Goal: Transaction & Acquisition: Download file/media

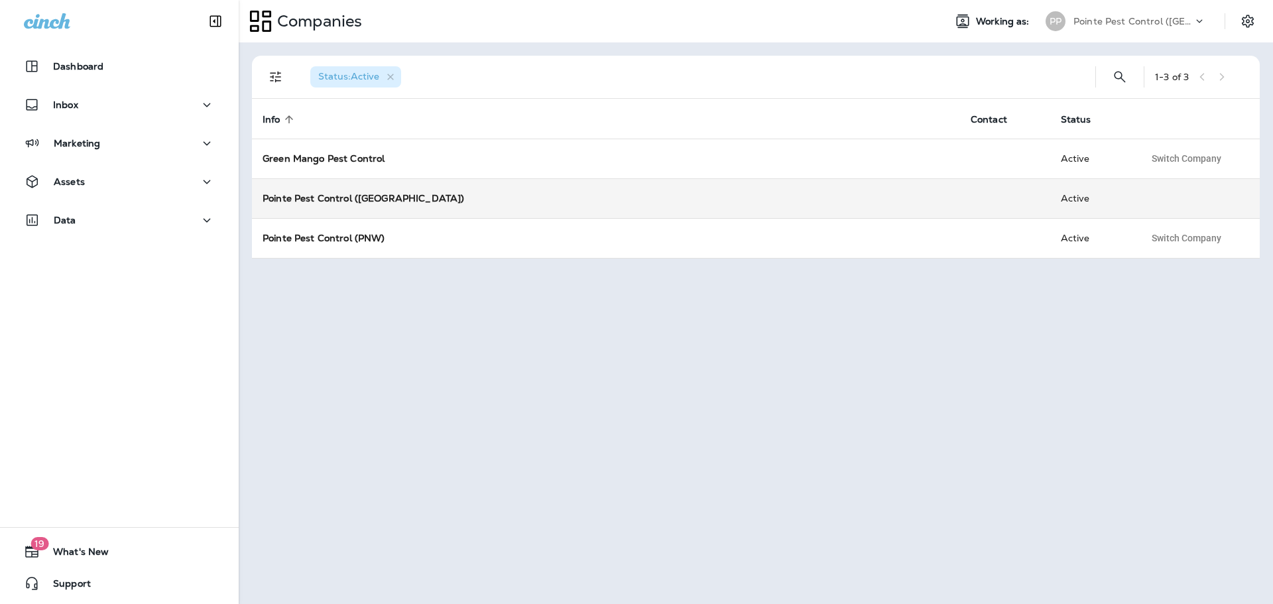
click at [382, 199] on strong "Pointe Pest Control ([GEOGRAPHIC_DATA])" at bounding box center [364, 198] width 202 height 12
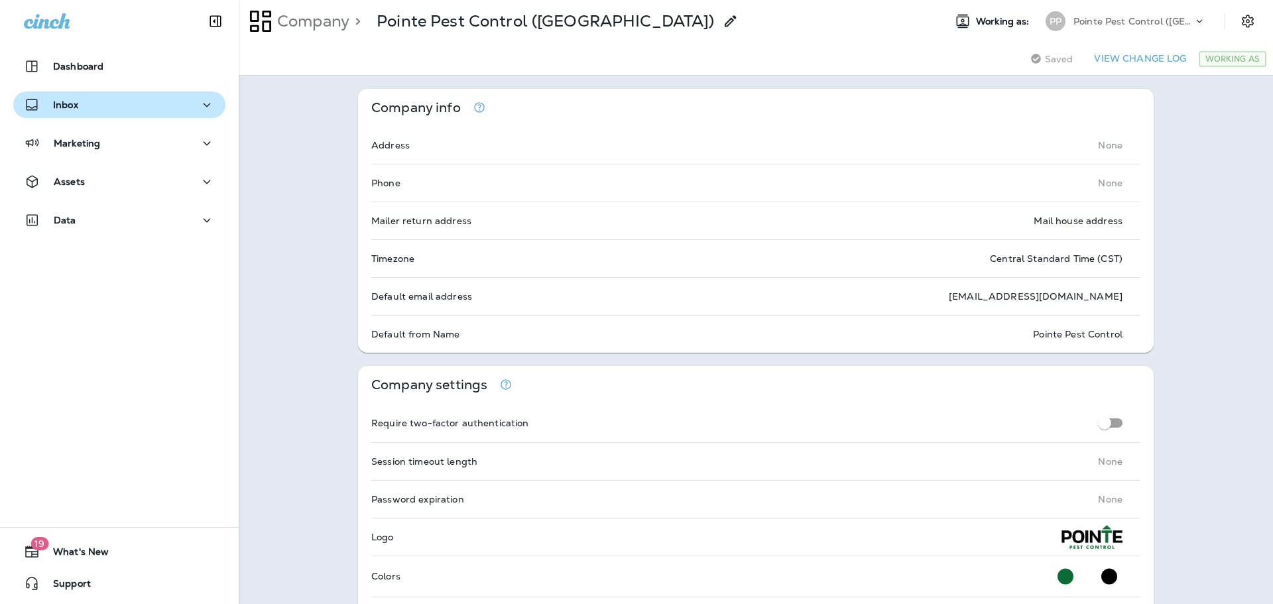
click at [73, 95] on button "Inbox" at bounding box center [119, 105] width 212 height 27
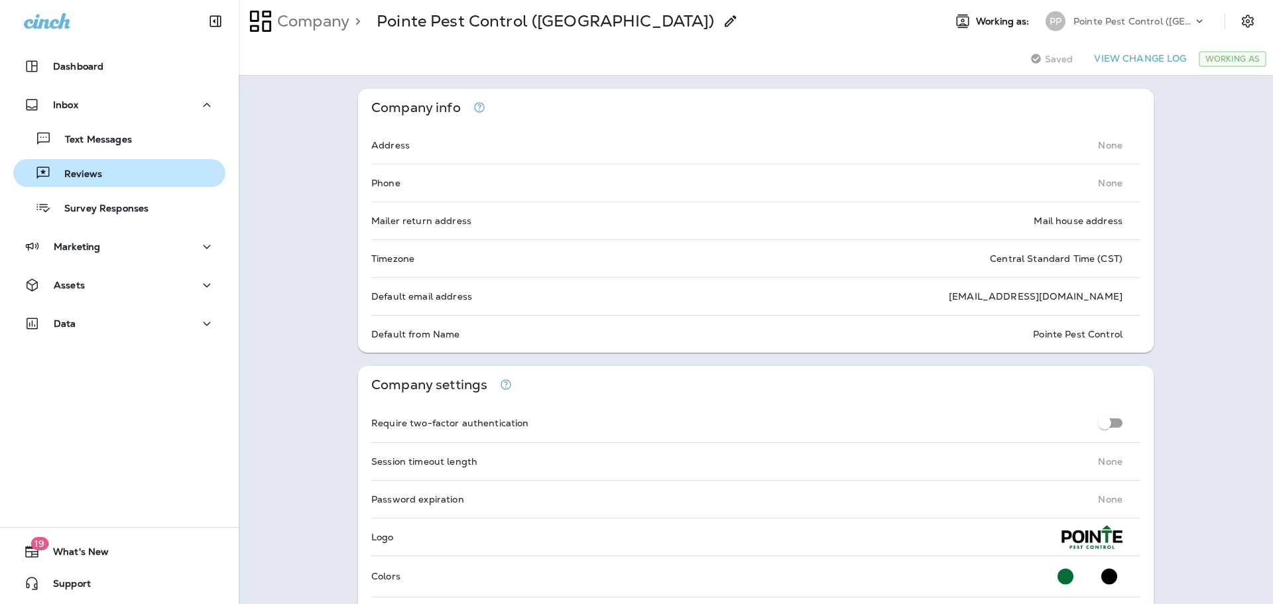
click at [90, 170] on p "Reviews" at bounding box center [76, 174] width 51 height 13
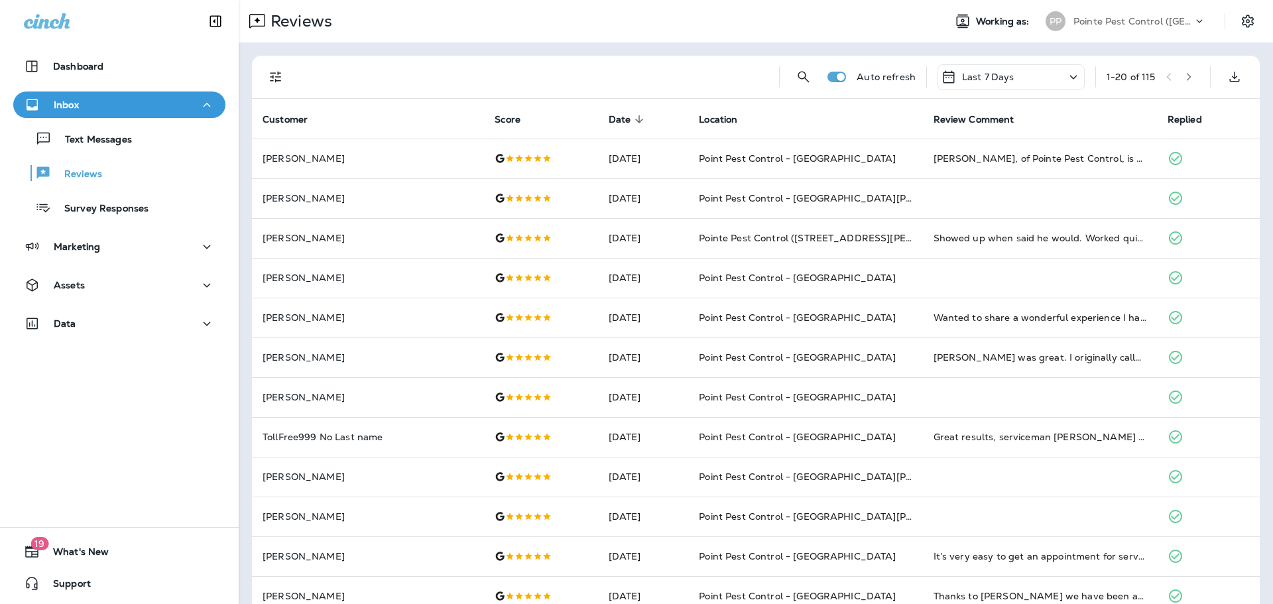
click at [1076, 75] on div "Auto refresh Last 7 Days 1 - 20 of 115" at bounding box center [759, 77] width 992 height 42
click at [1070, 77] on icon at bounding box center [1073, 77] width 7 height 4
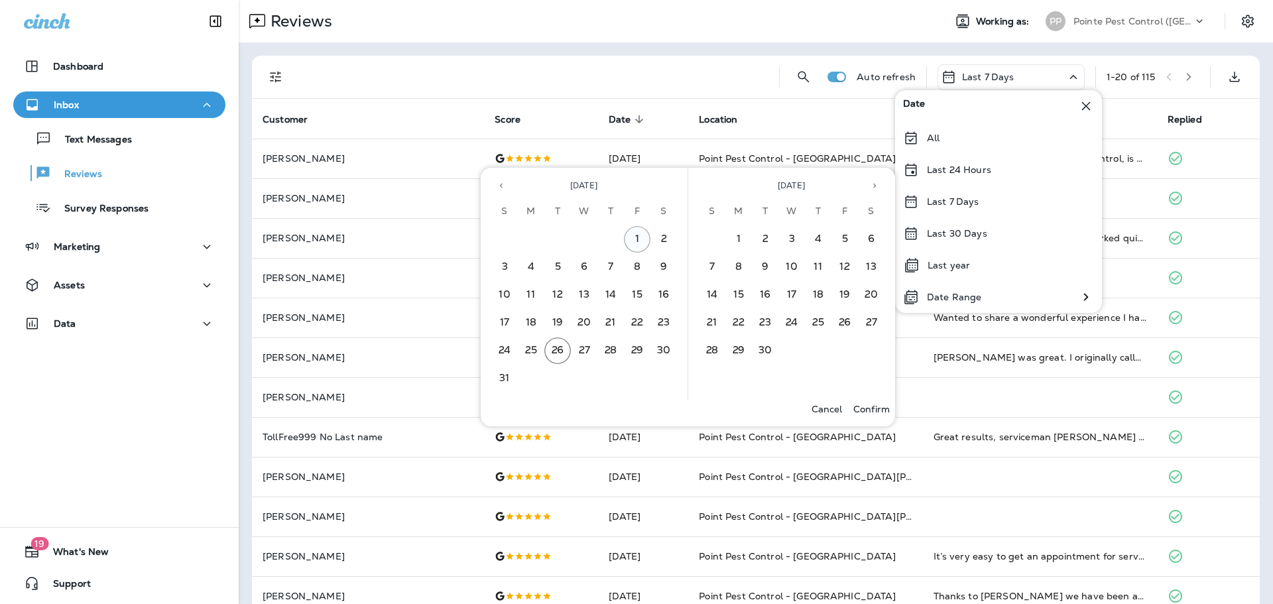
click at [633, 246] on button "1" at bounding box center [637, 239] width 27 height 27
click at [562, 350] on button "26" at bounding box center [557, 351] width 27 height 27
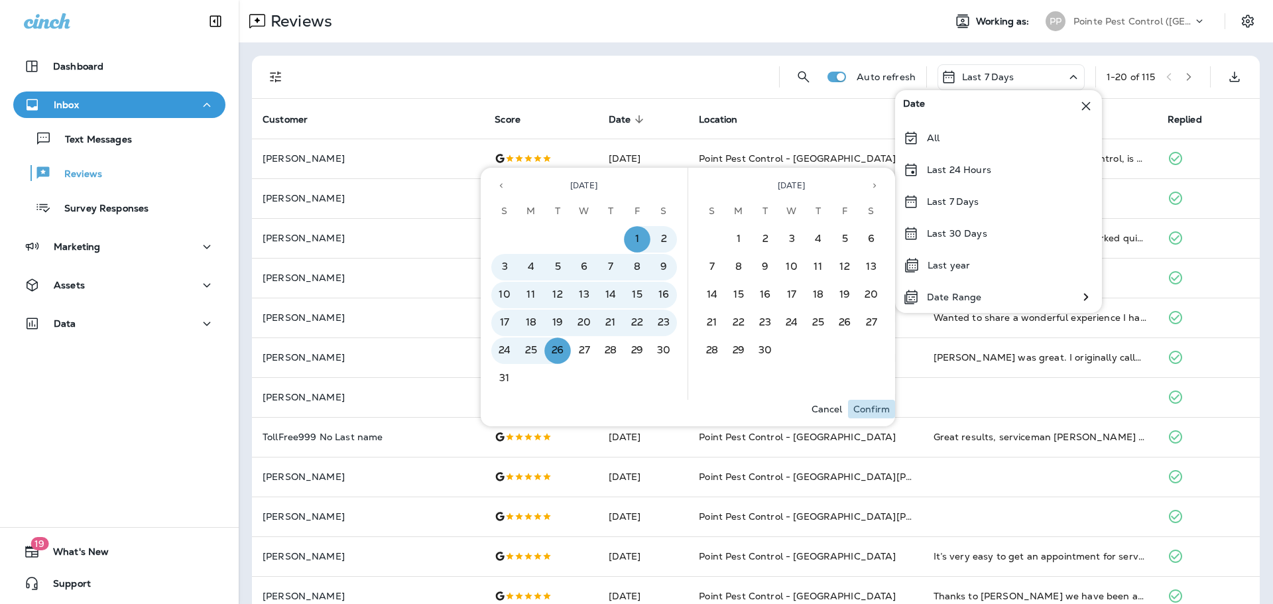
click at [869, 408] on p "Confirm" at bounding box center [872, 409] width 36 height 11
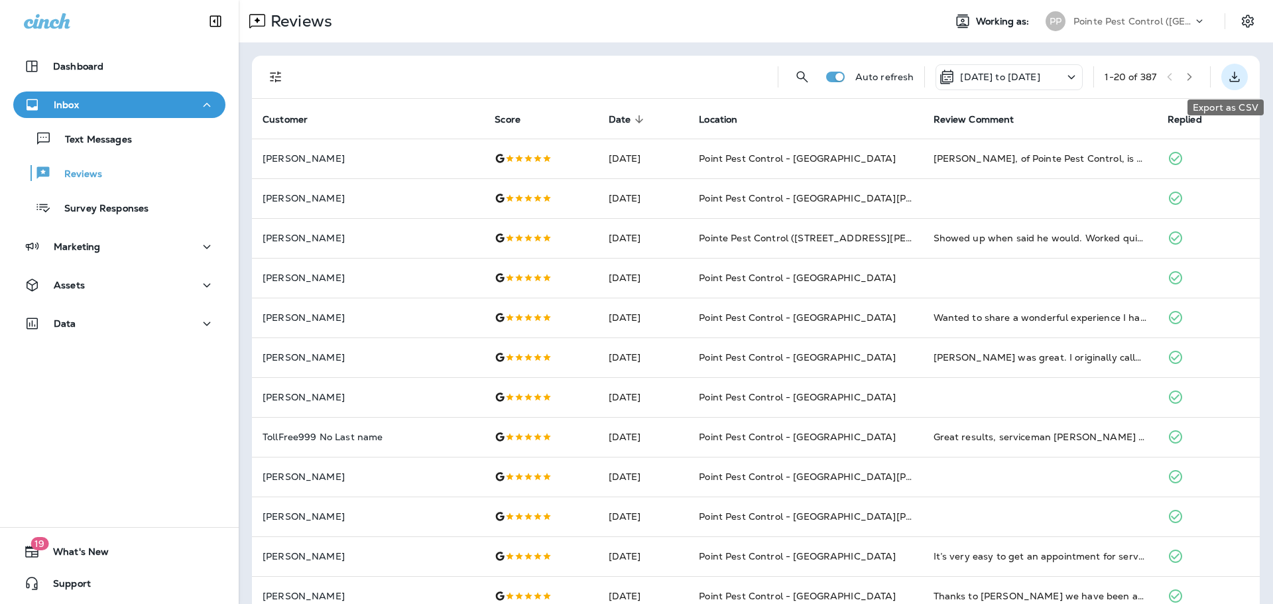
click at [1227, 77] on icon "Export as CSV" at bounding box center [1235, 77] width 16 height 16
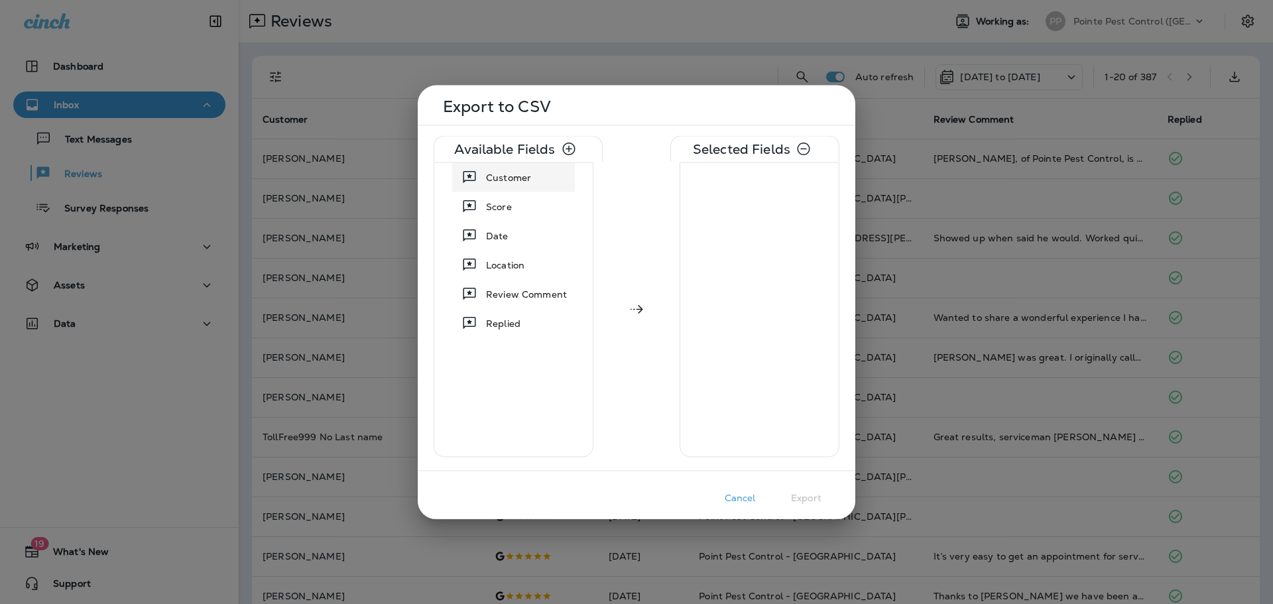
click at [533, 183] on div "Customer" at bounding box center [509, 177] width 56 height 24
click at [533, 183] on div "Score" at bounding box center [513, 177] width 117 height 24
click at [533, 183] on div "Date" at bounding box center [513, 177] width 117 height 24
click at [533, 183] on div "Location" at bounding box center [513, 177] width 117 height 24
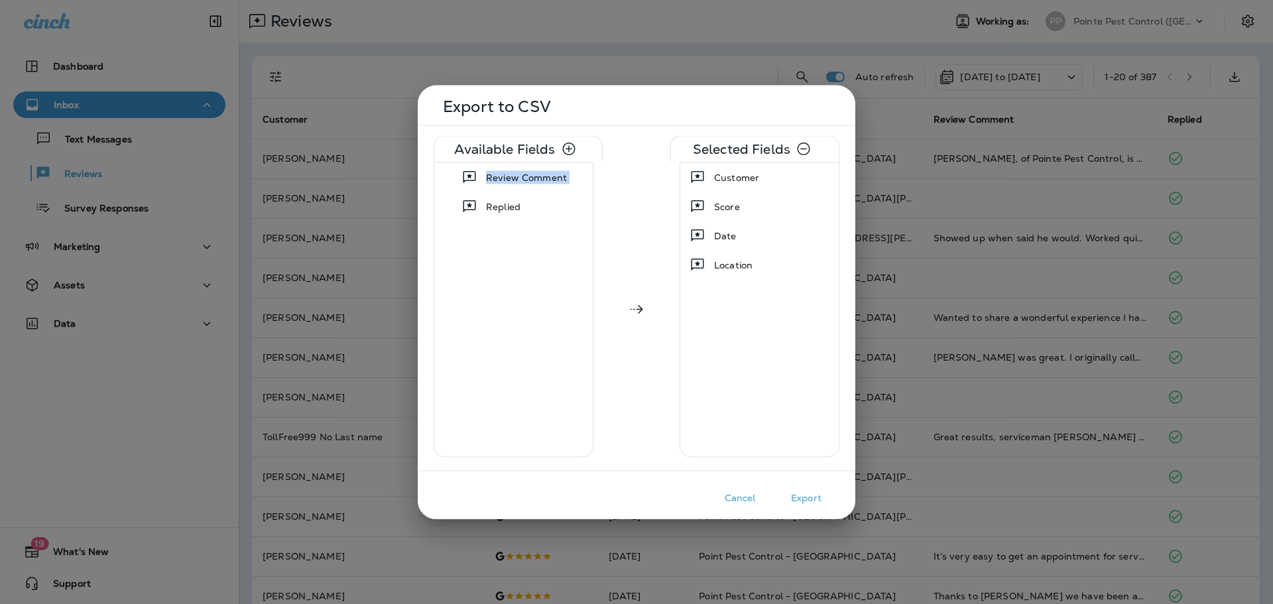
click at [533, 183] on span "Review Comment" at bounding box center [526, 176] width 81 height 13
click at [806, 495] on button "Export" at bounding box center [806, 497] width 66 height 21
